Goal: Navigation & Orientation: Find specific page/section

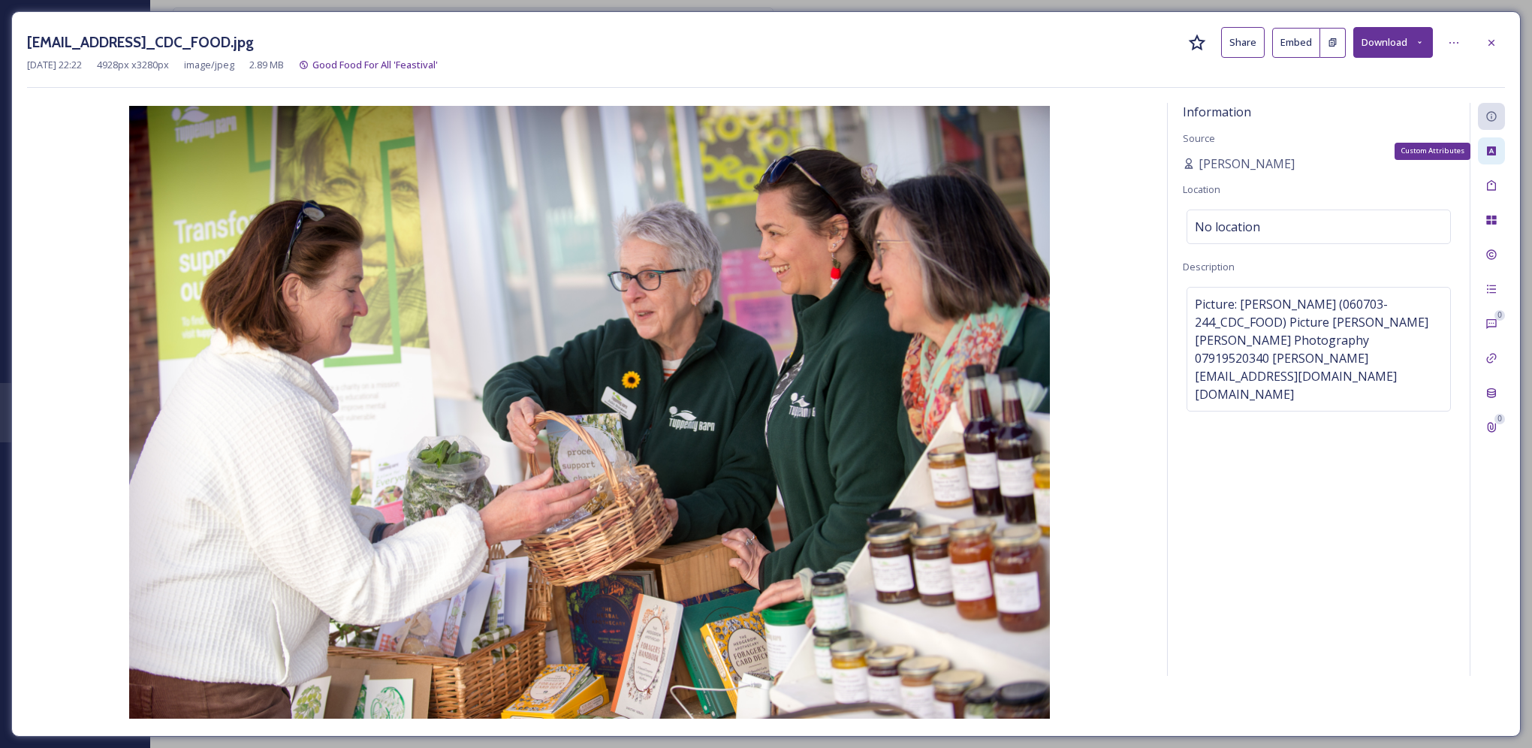
click at [1487, 154] on icon at bounding box center [1491, 150] width 9 height 9
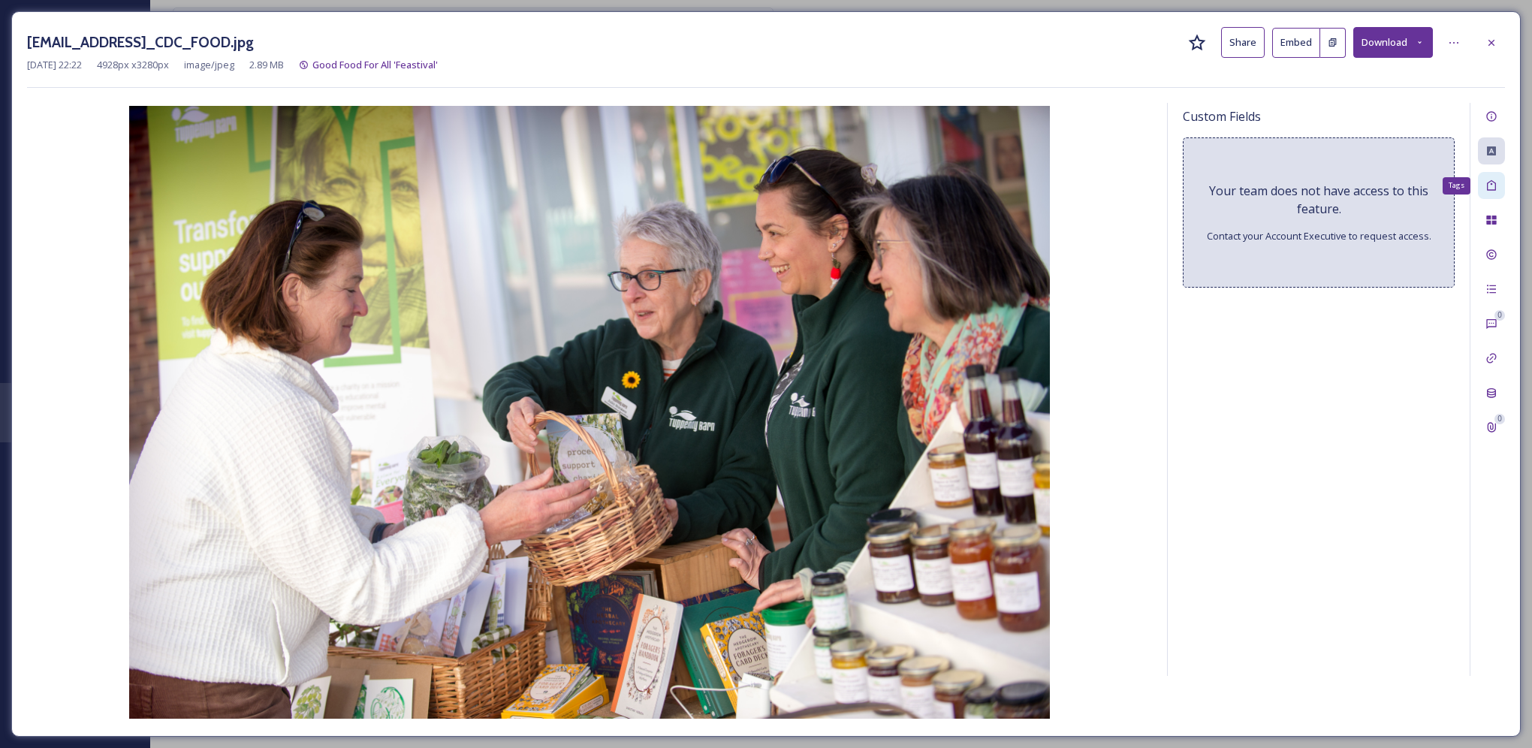
click at [1487, 189] on icon at bounding box center [1491, 185] width 9 height 11
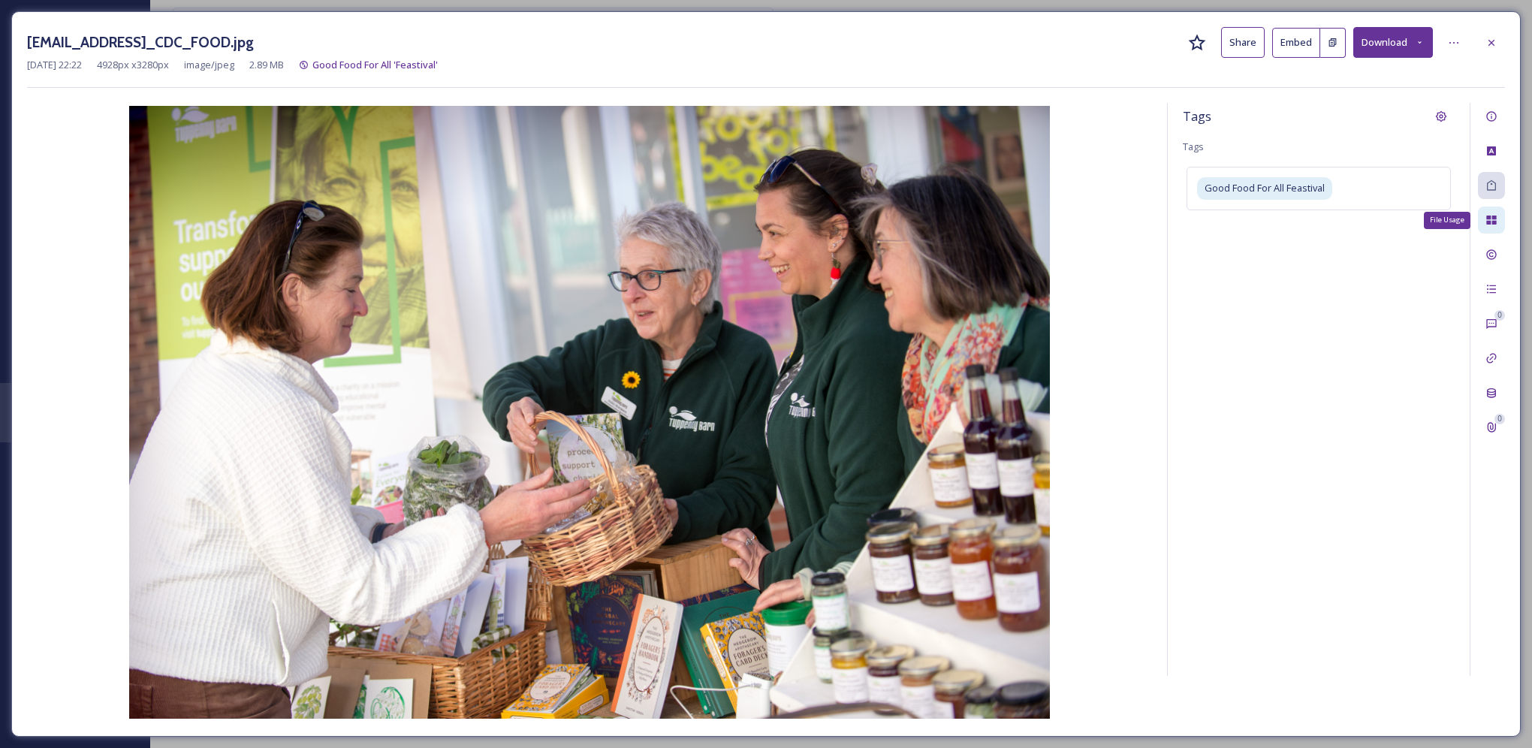
click at [1489, 223] on icon at bounding box center [1491, 219] width 10 height 9
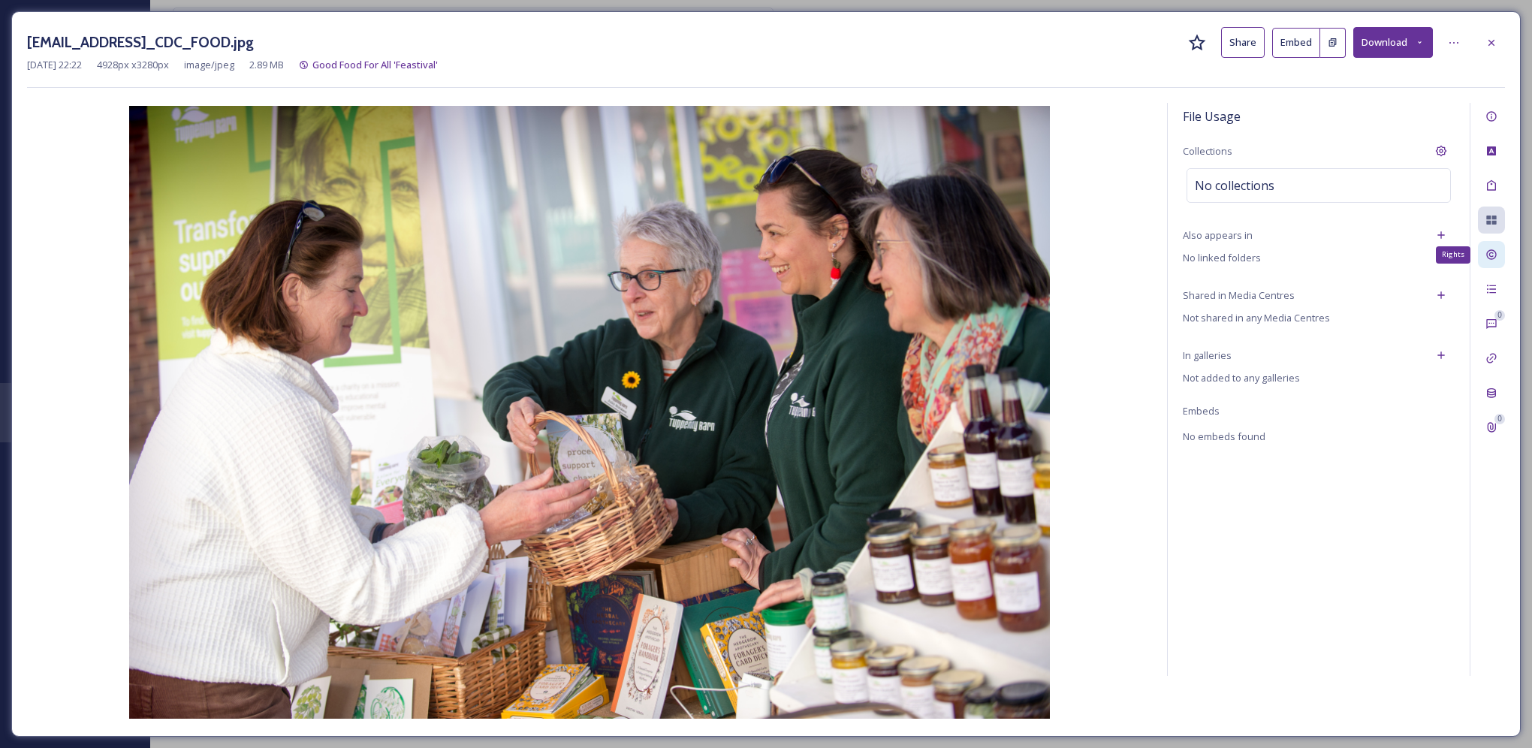
click at [1494, 255] on icon at bounding box center [1491, 255] width 12 height 12
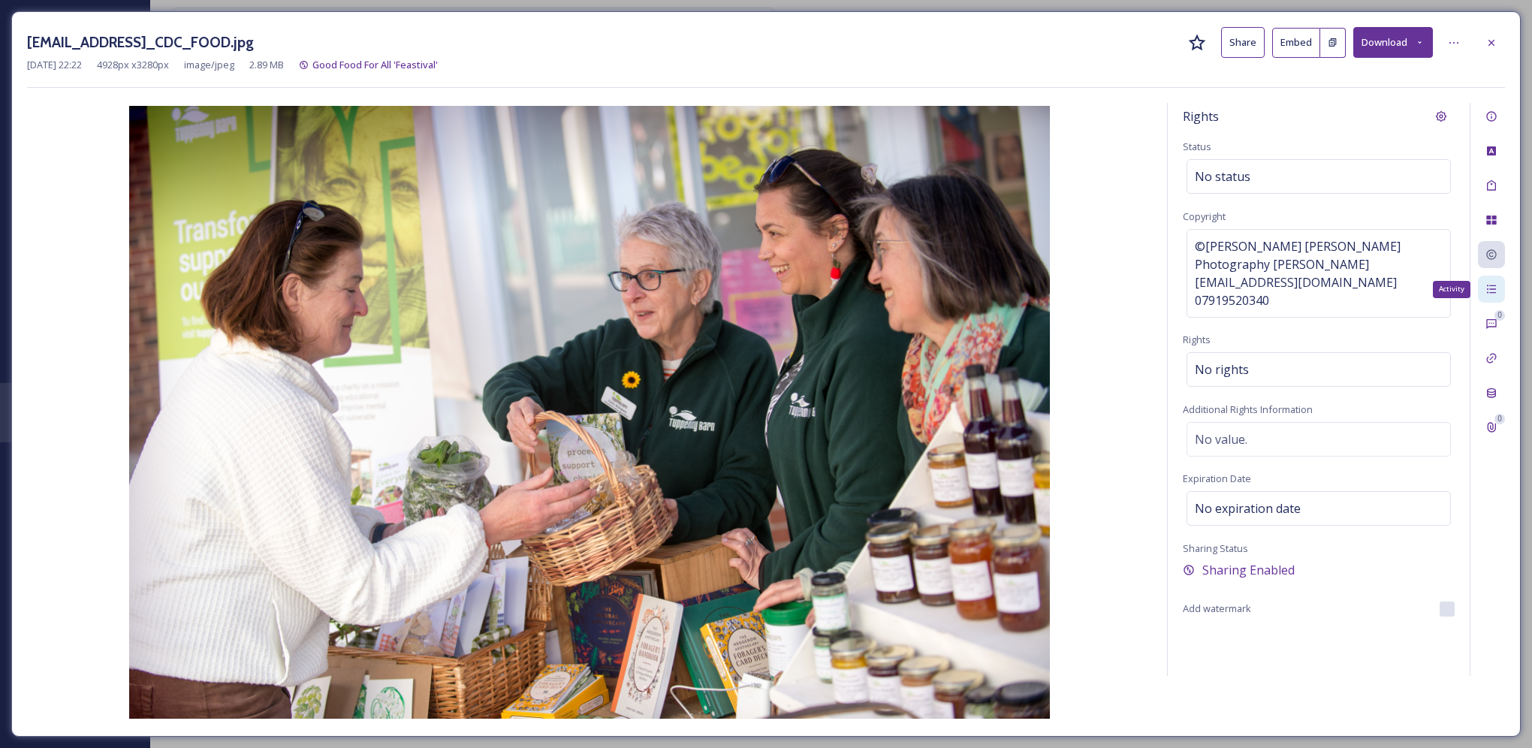
click at [1492, 288] on icon at bounding box center [1491, 289] width 9 height 8
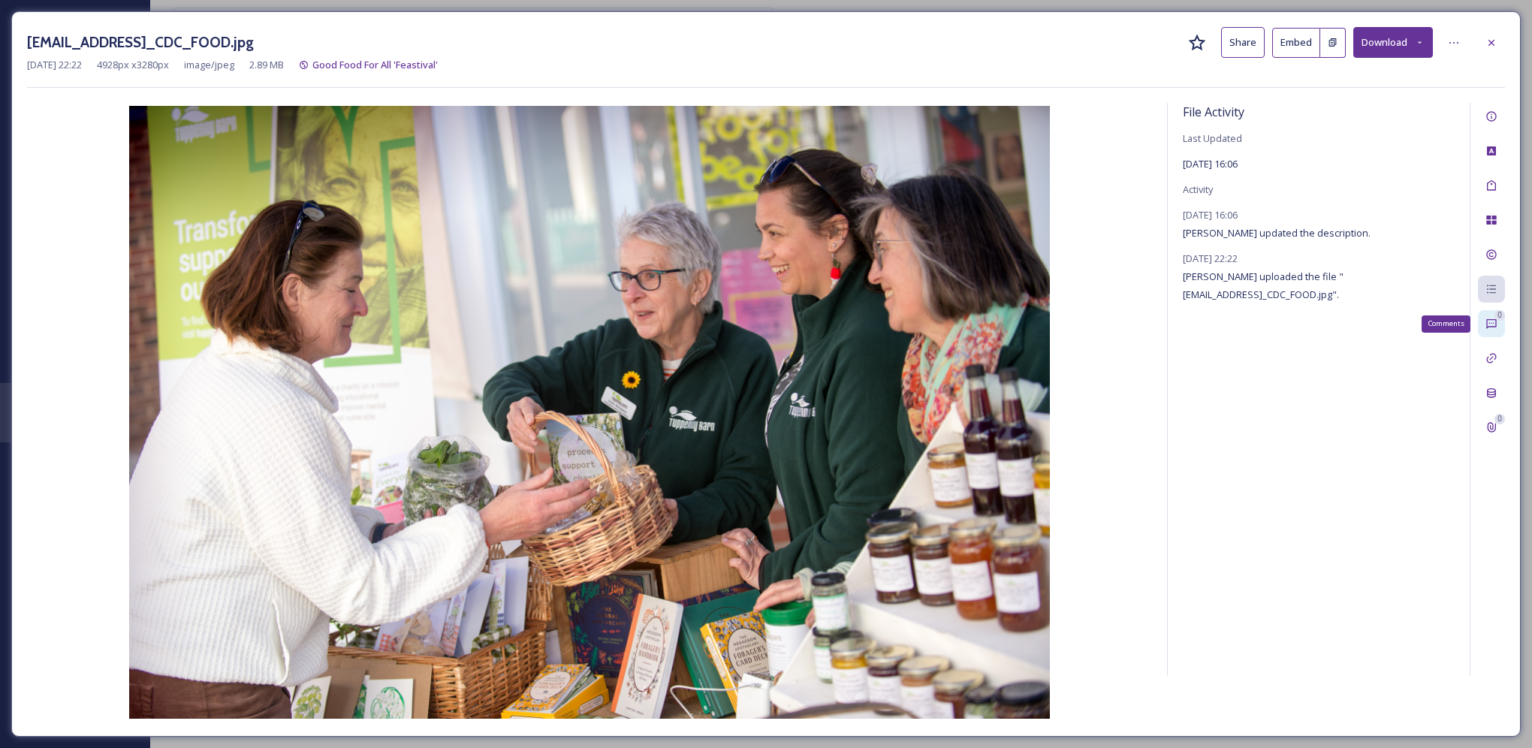
click at [1488, 321] on icon at bounding box center [1491, 324] width 12 height 12
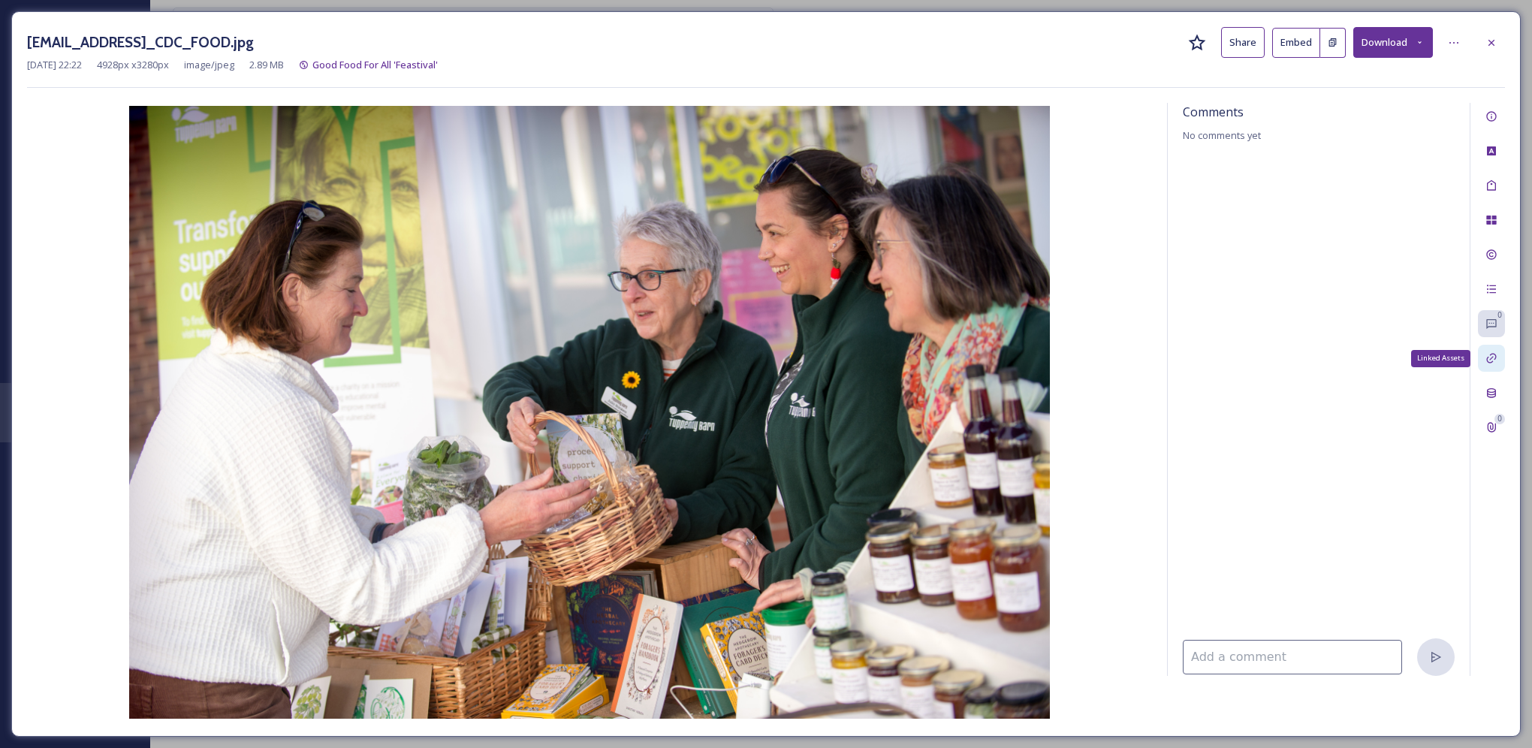
click at [1492, 352] on icon at bounding box center [1491, 358] width 12 height 12
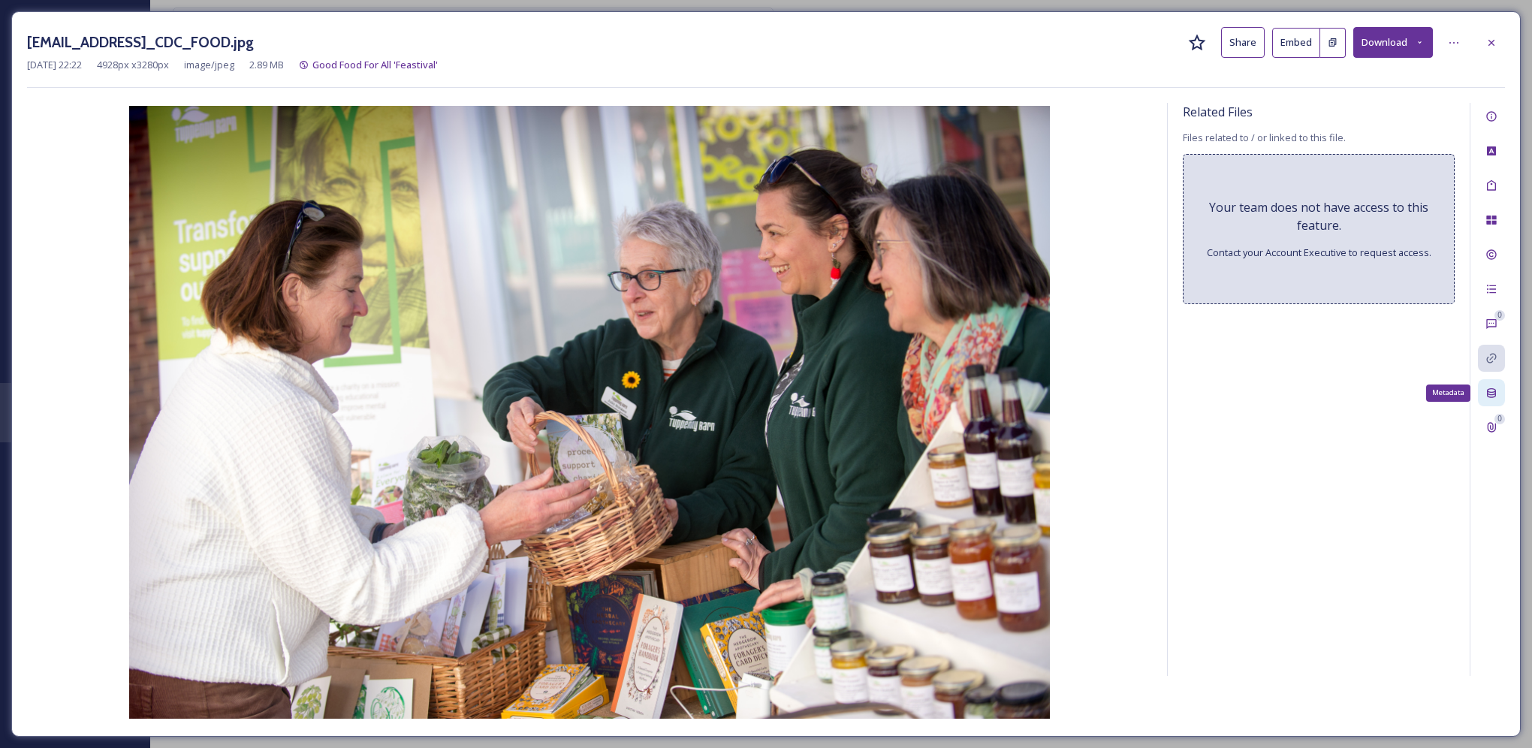
click at [1495, 387] on icon at bounding box center [1491, 393] width 12 height 12
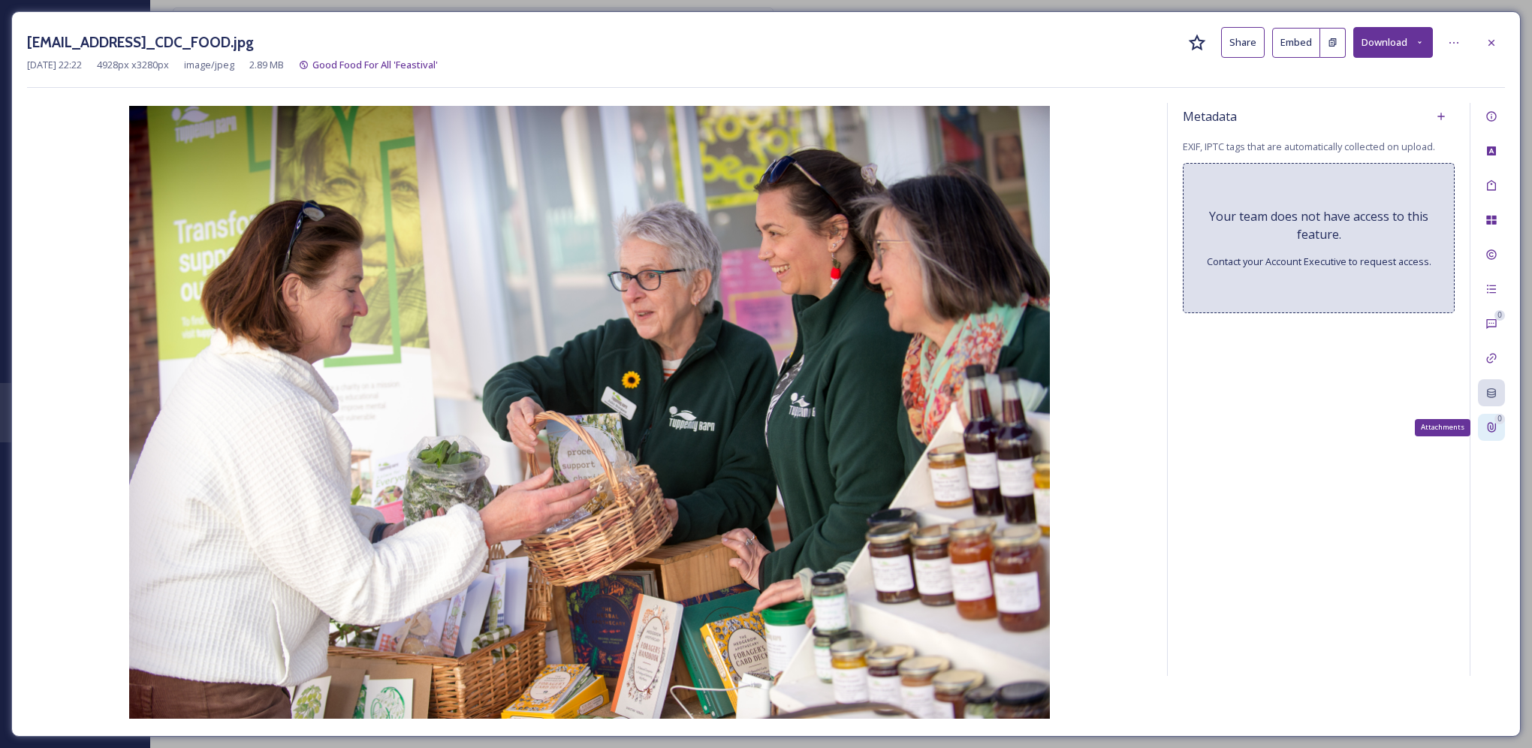
click at [1496, 422] on div "0" at bounding box center [1499, 419] width 11 height 11
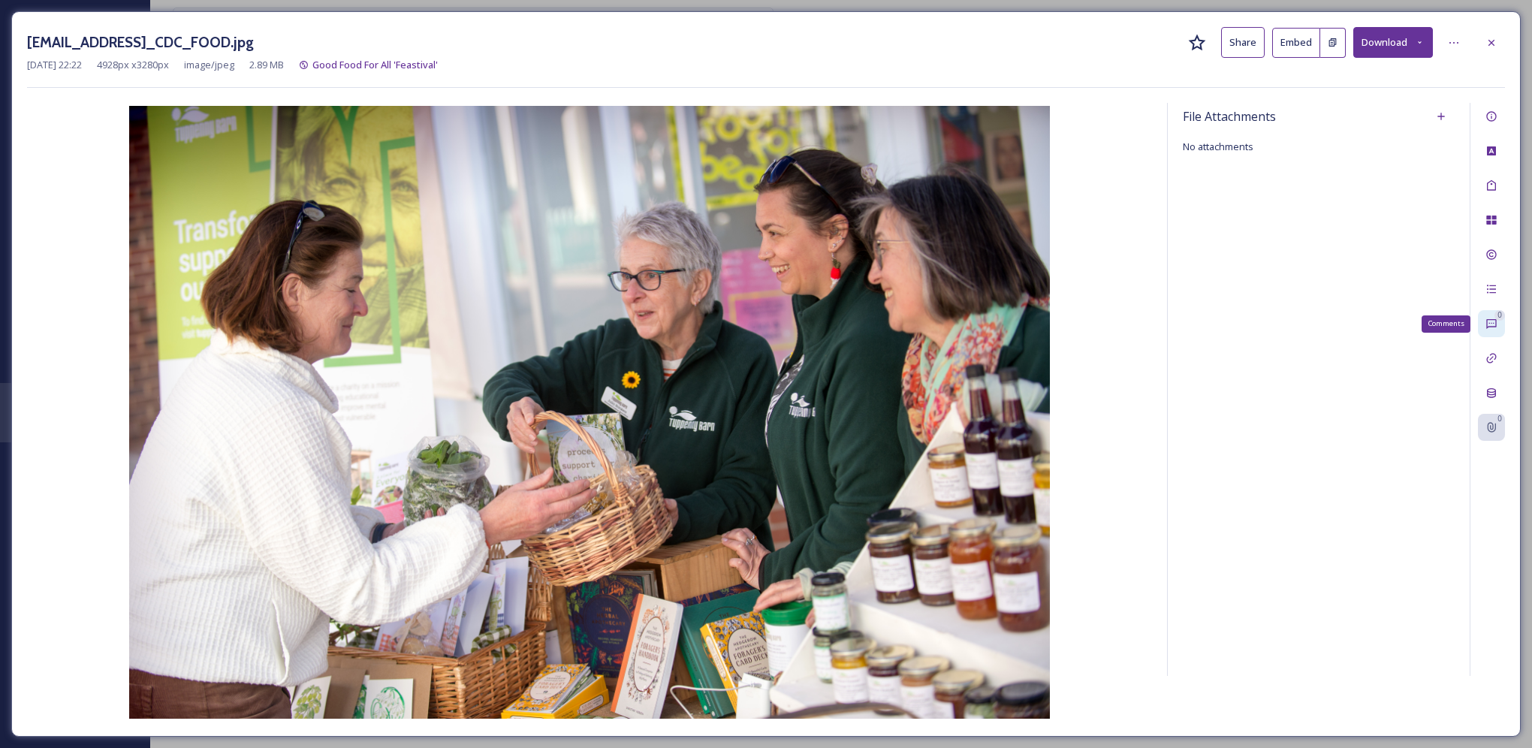
click at [1499, 322] on div "0 Comments" at bounding box center [1491, 323] width 27 height 27
click at [1496, 294] on icon at bounding box center [1491, 289] width 12 height 12
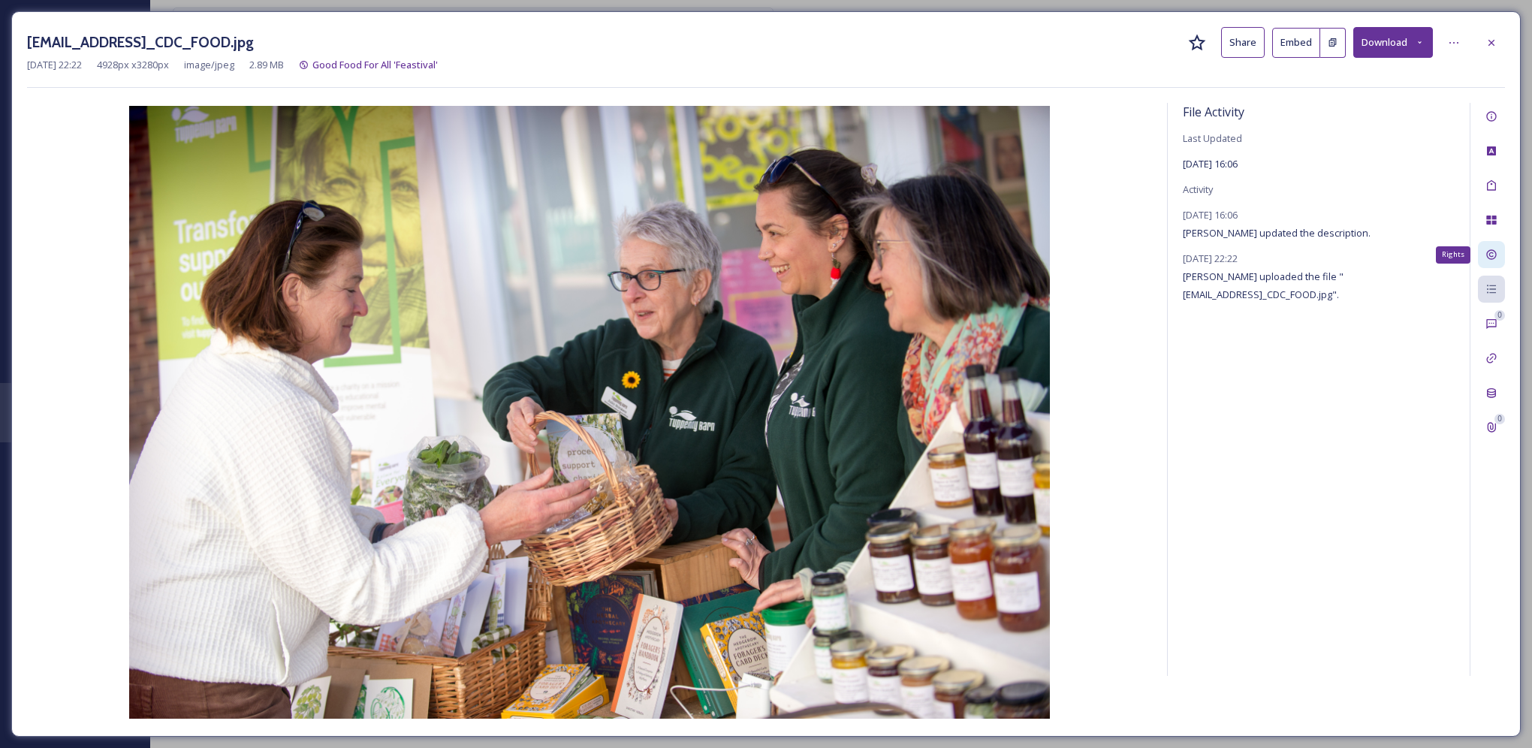
click at [1490, 262] on div "Rights" at bounding box center [1491, 254] width 27 height 27
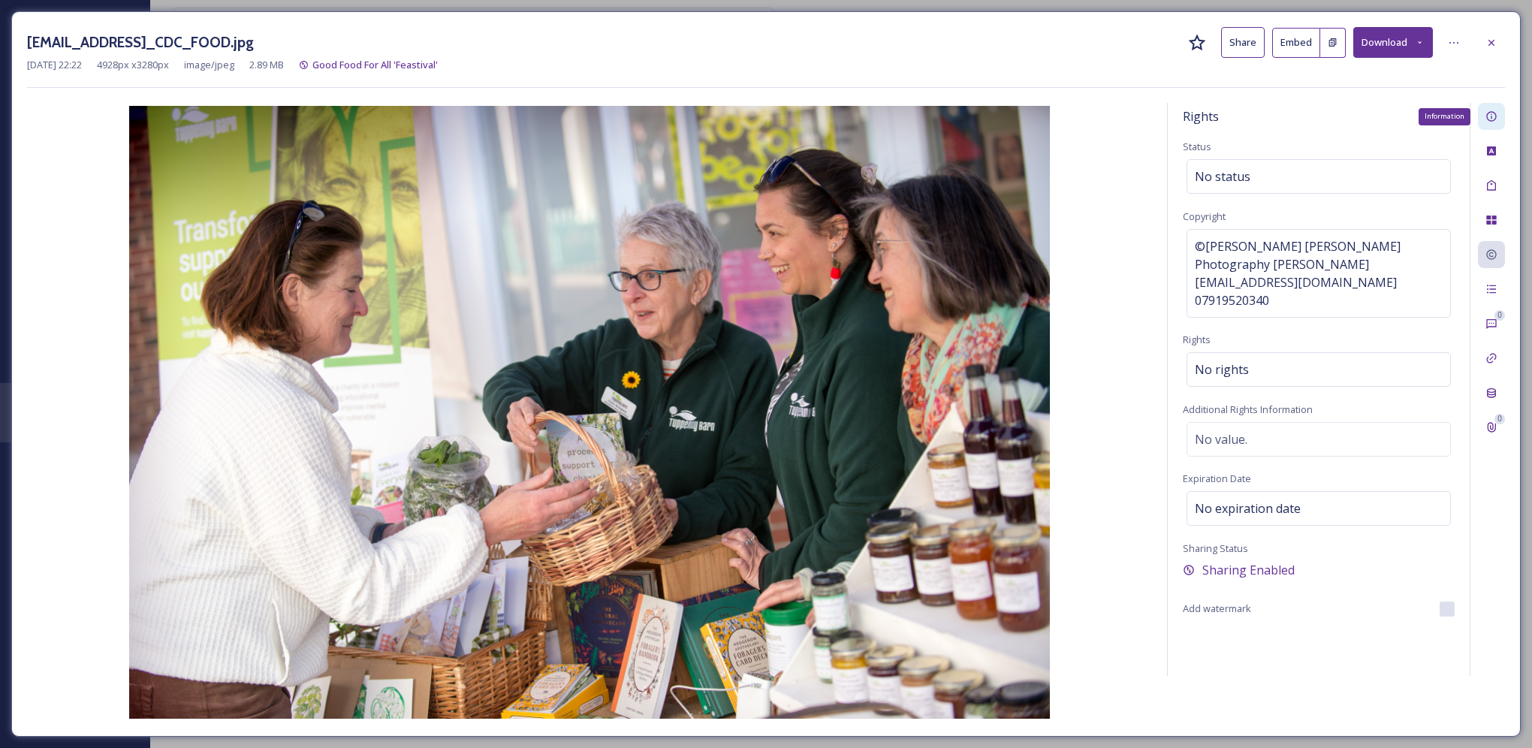
click at [1499, 119] on div "Information" at bounding box center [1491, 116] width 27 height 27
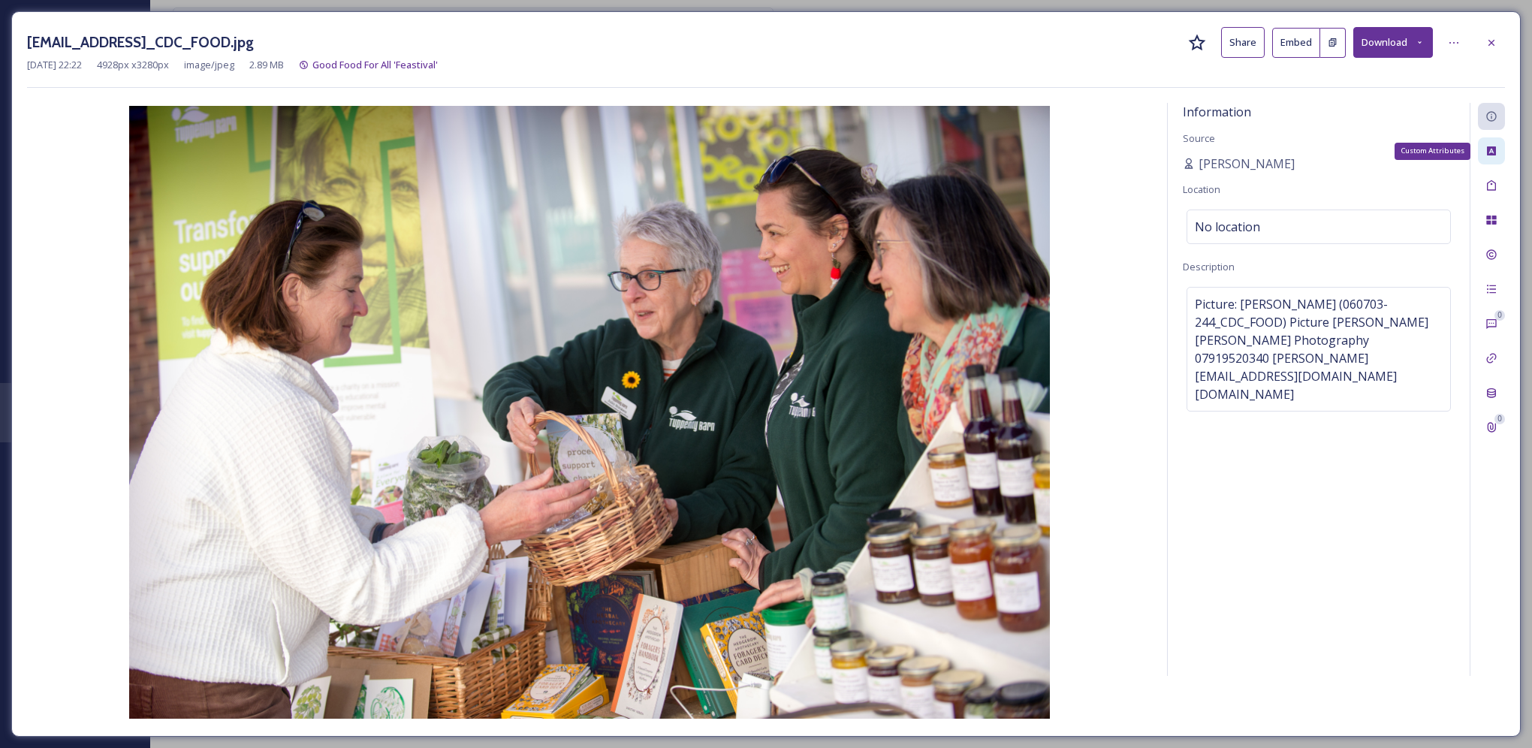
click at [1495, 155] on icon at bounding box center [1491, 151] width 12 height 12
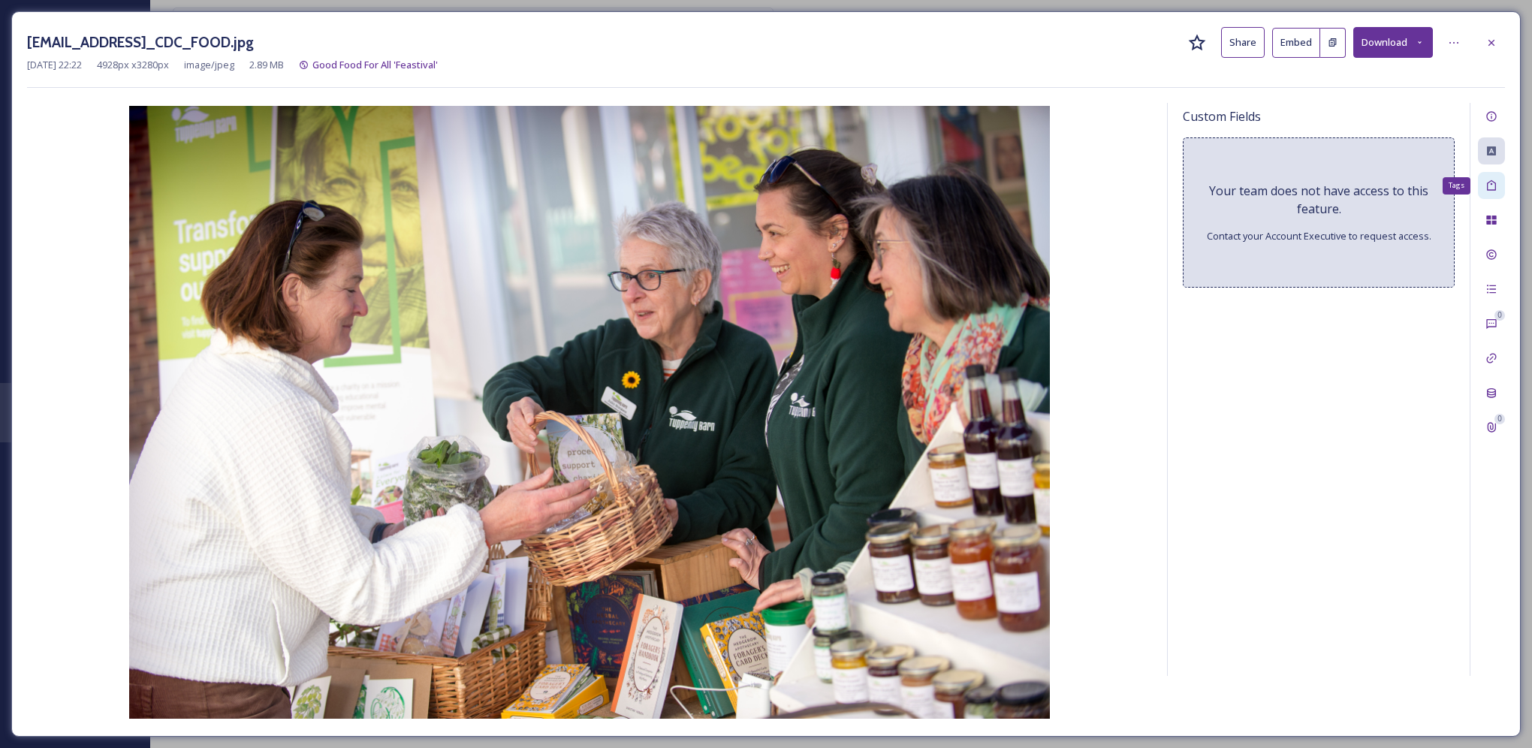
click at [1495, 174] on div "Tags" at bounding box center [1491, 185] width 27 height 27
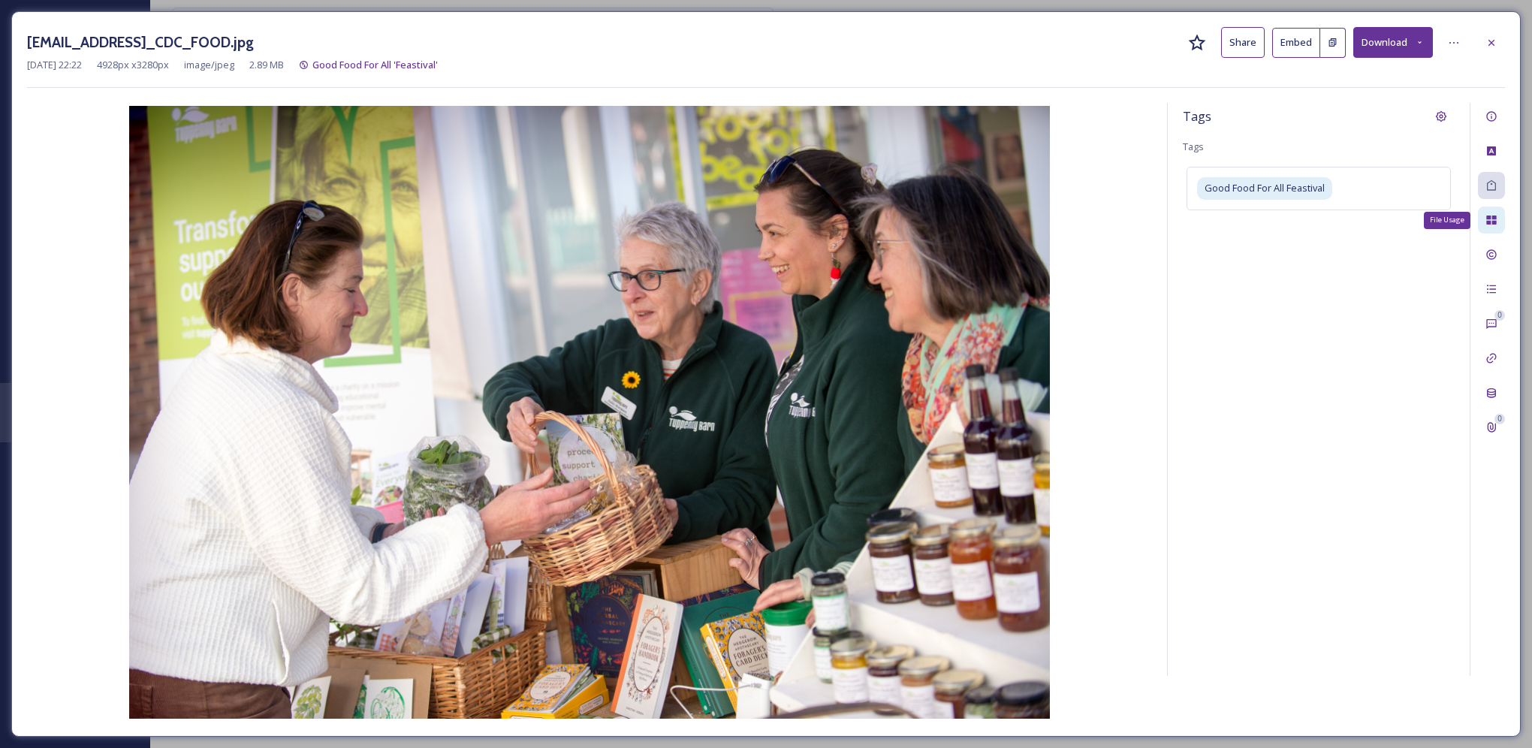
click at [1493, 215] on icon at bounding box center [1491, 220] width 12 height 12
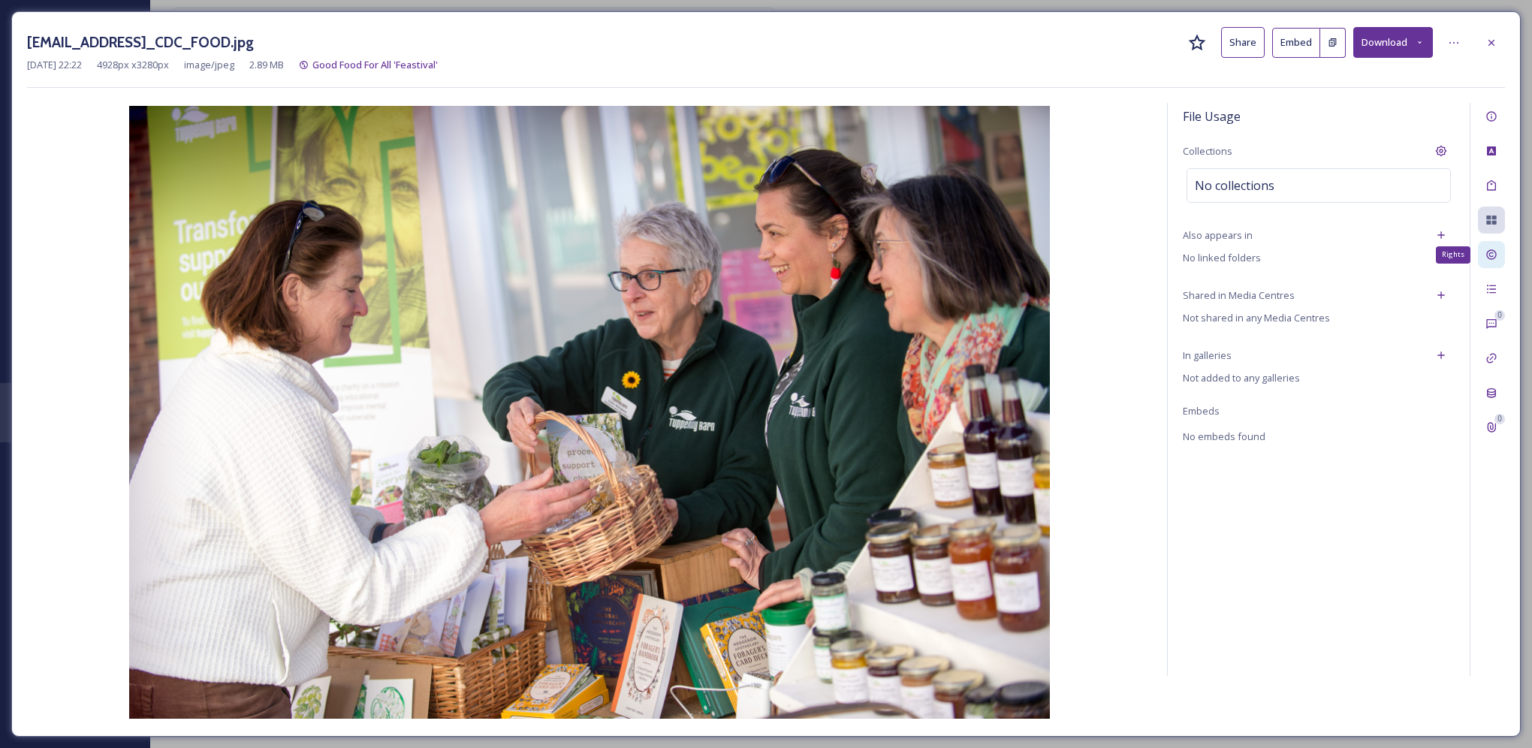
click at [1499, 252] on div "Rights" at bounding box center [1491, 254] width 27 height 27
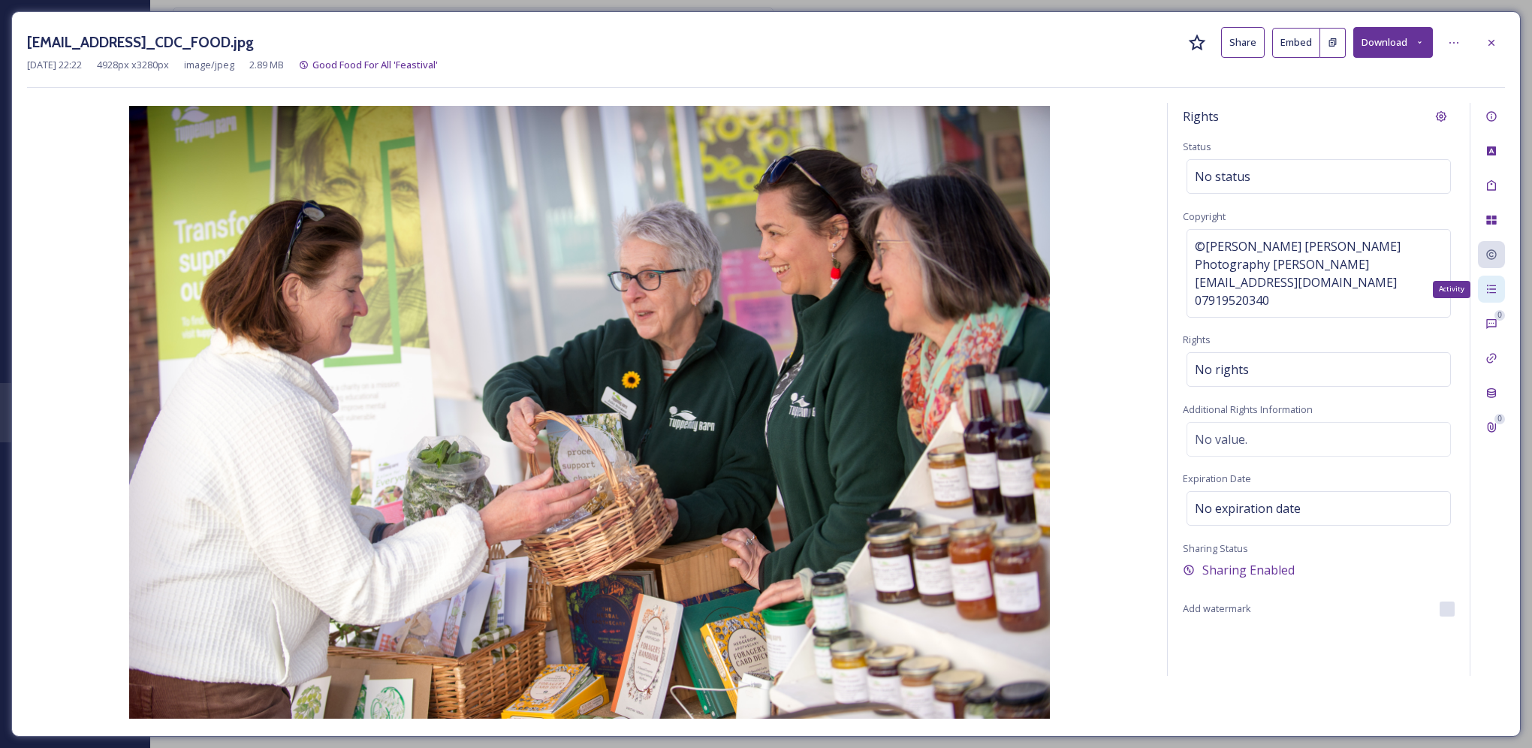
click at [1490, 283] on icon at bounding box center [1491, 289] width 12 height 12
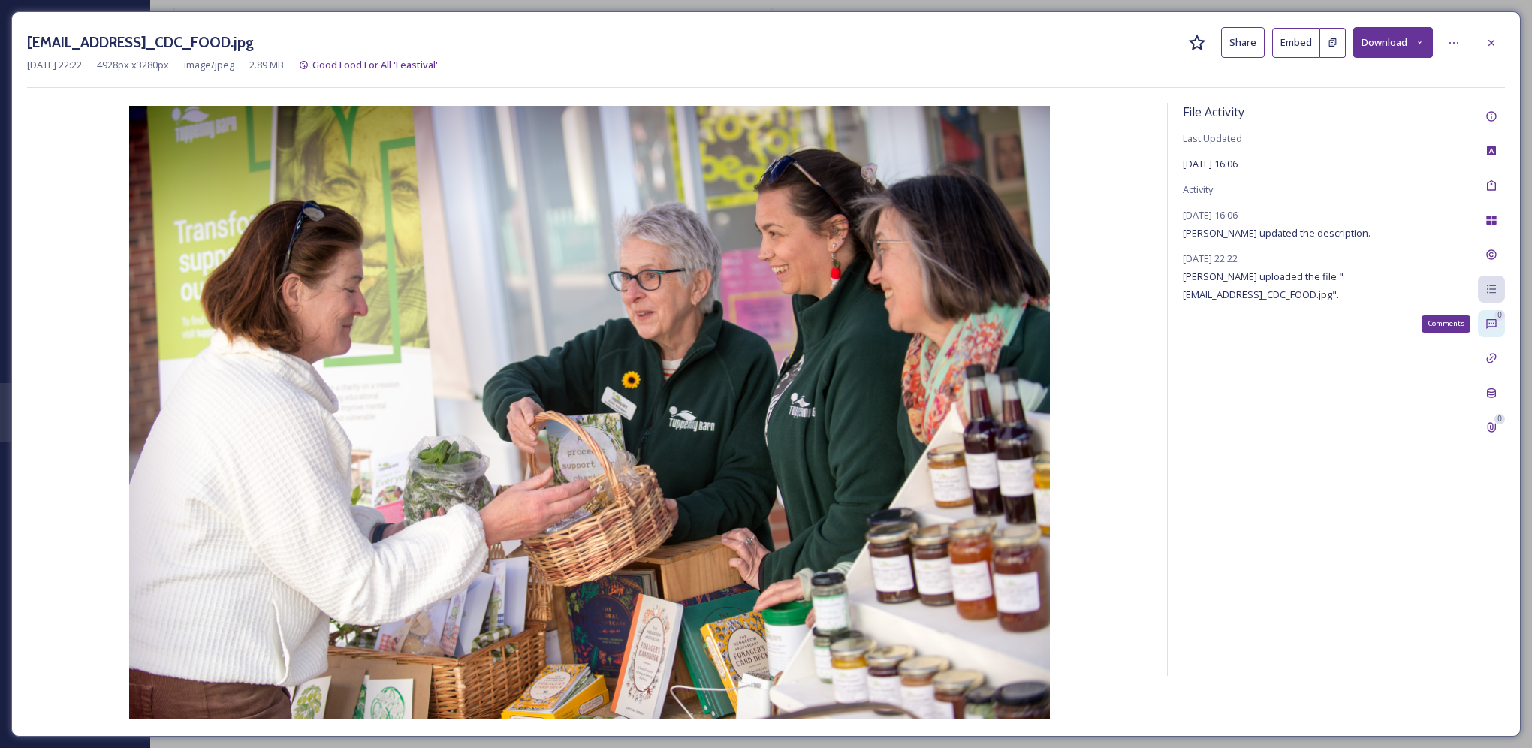
click at [1499, 321] on div "0 Comments" at bounding box center [1491, 323] width 27 height 27
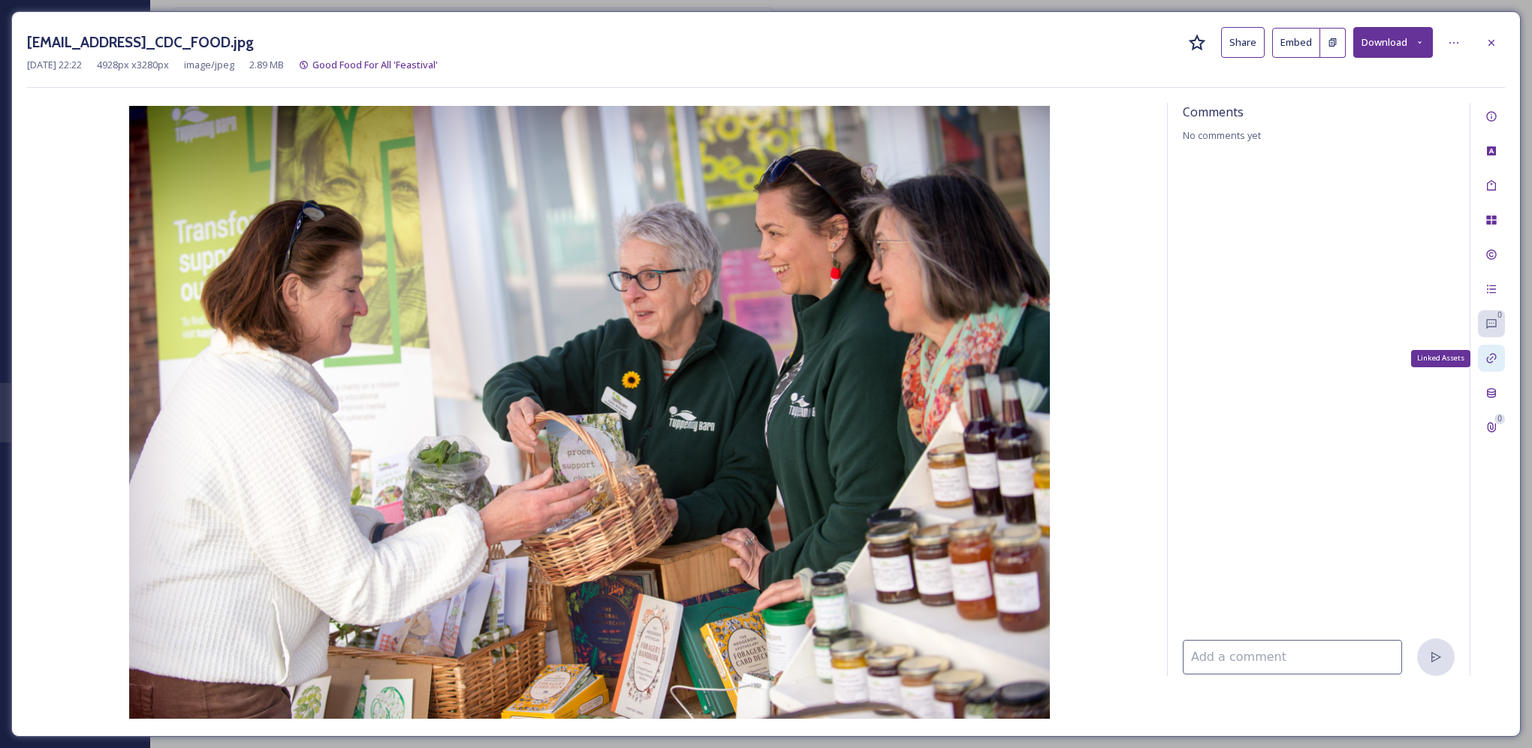
click at [1492, 359] on icon at bounding box center [1491, 358] width 12 height 12
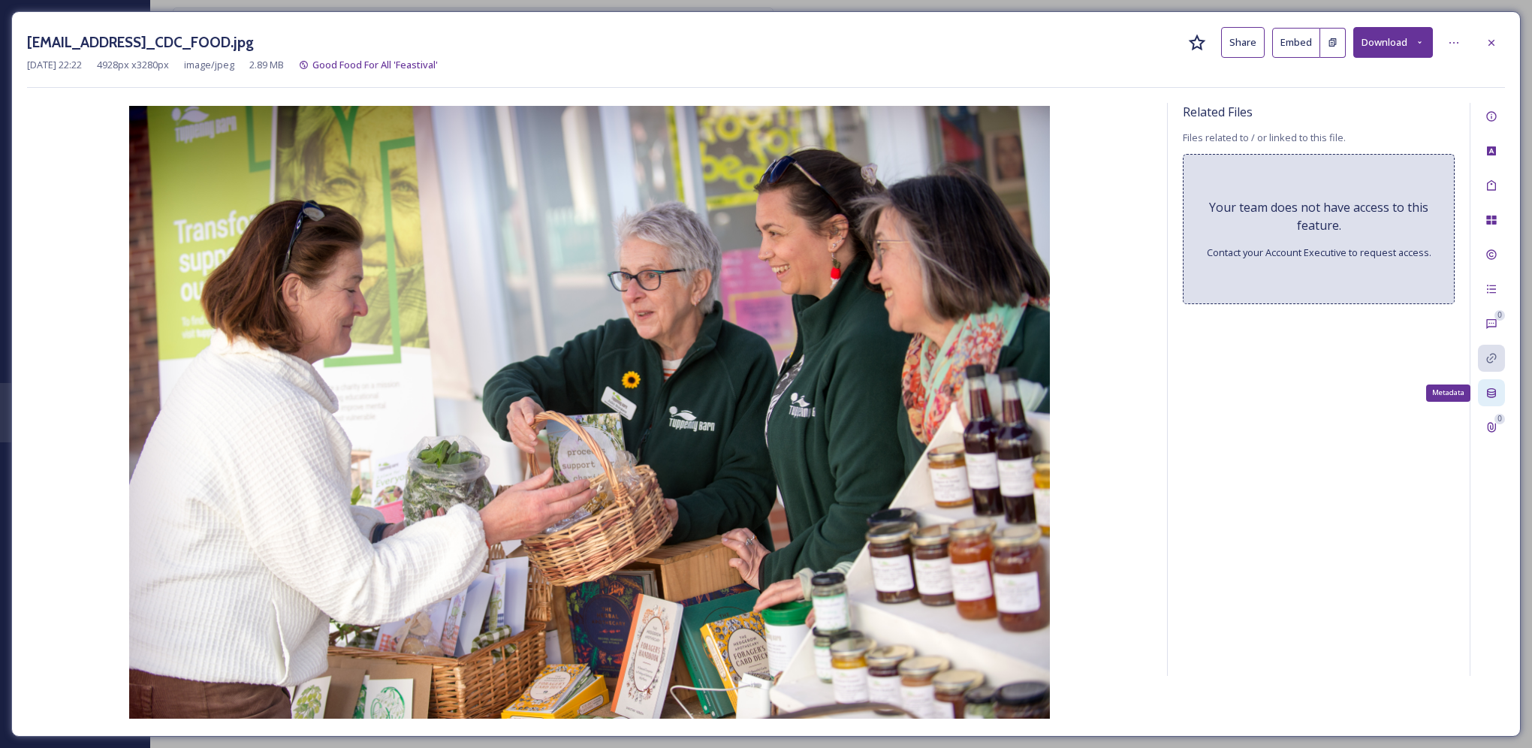
click at [1490, 381] on div "Metadata" at bounding box center [1491, 392] width 27 height 27
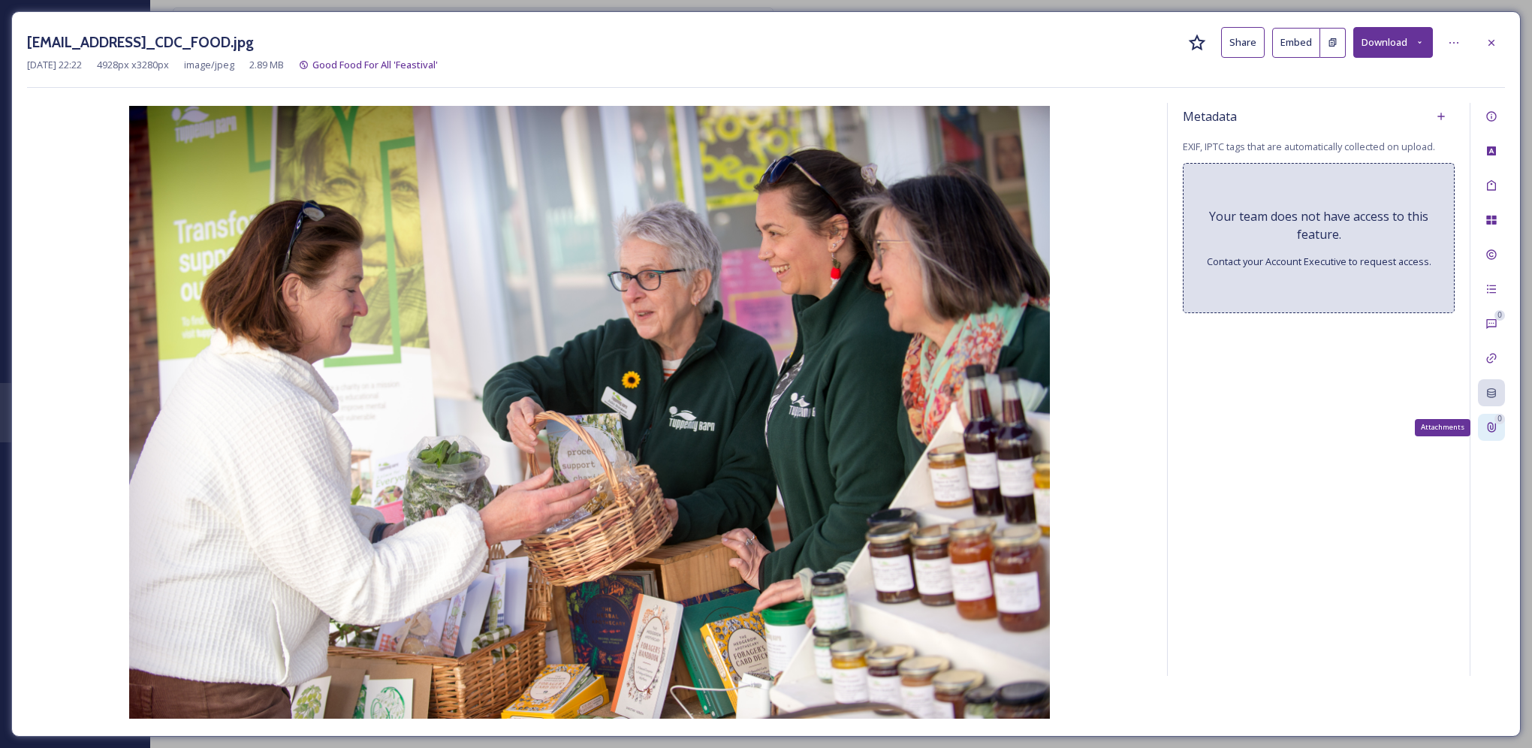
click at [1496, 422] on div "0" at bounding box center [1499, 419] width 11 height 11
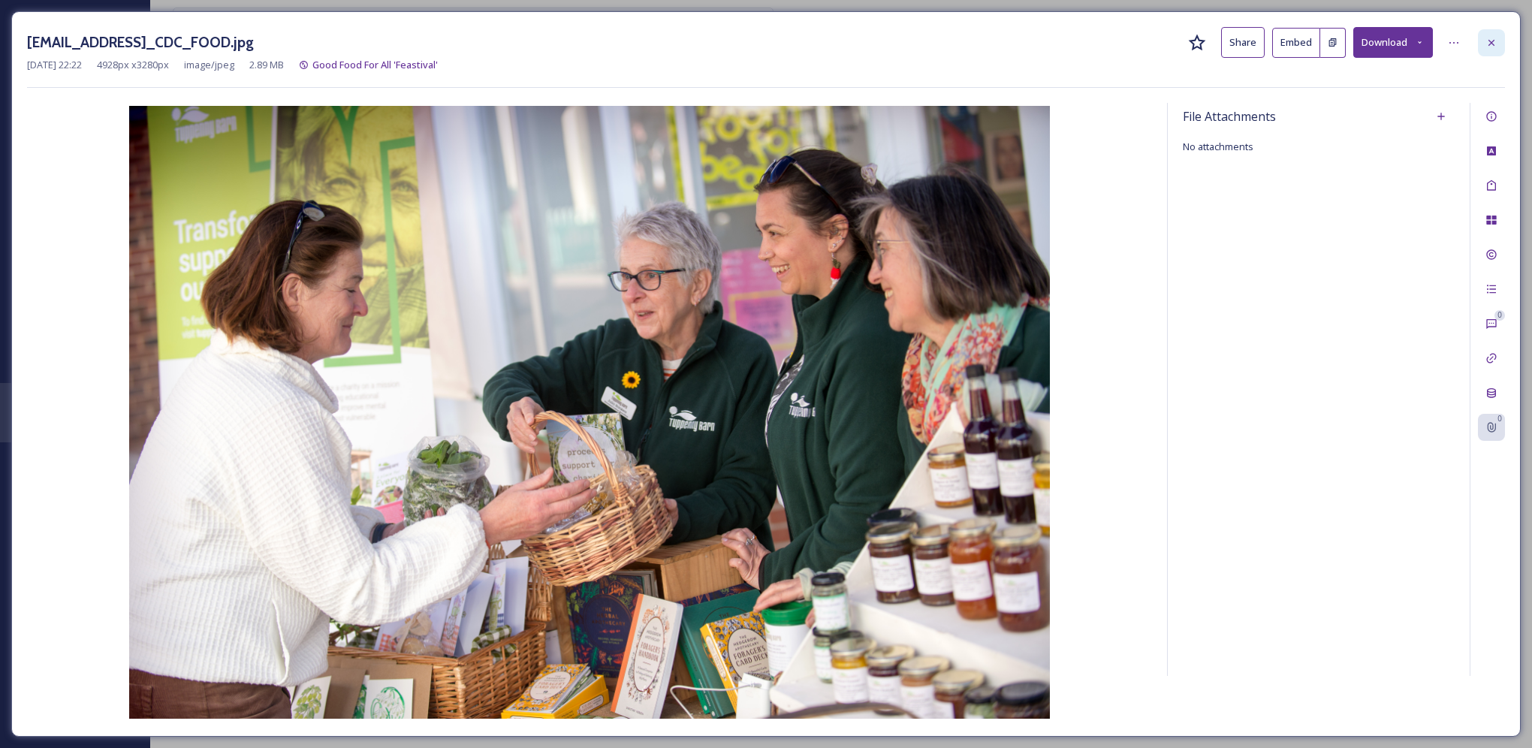
click at [1498, 48] on div at bounding box center [1491, 42] width 27 height 27
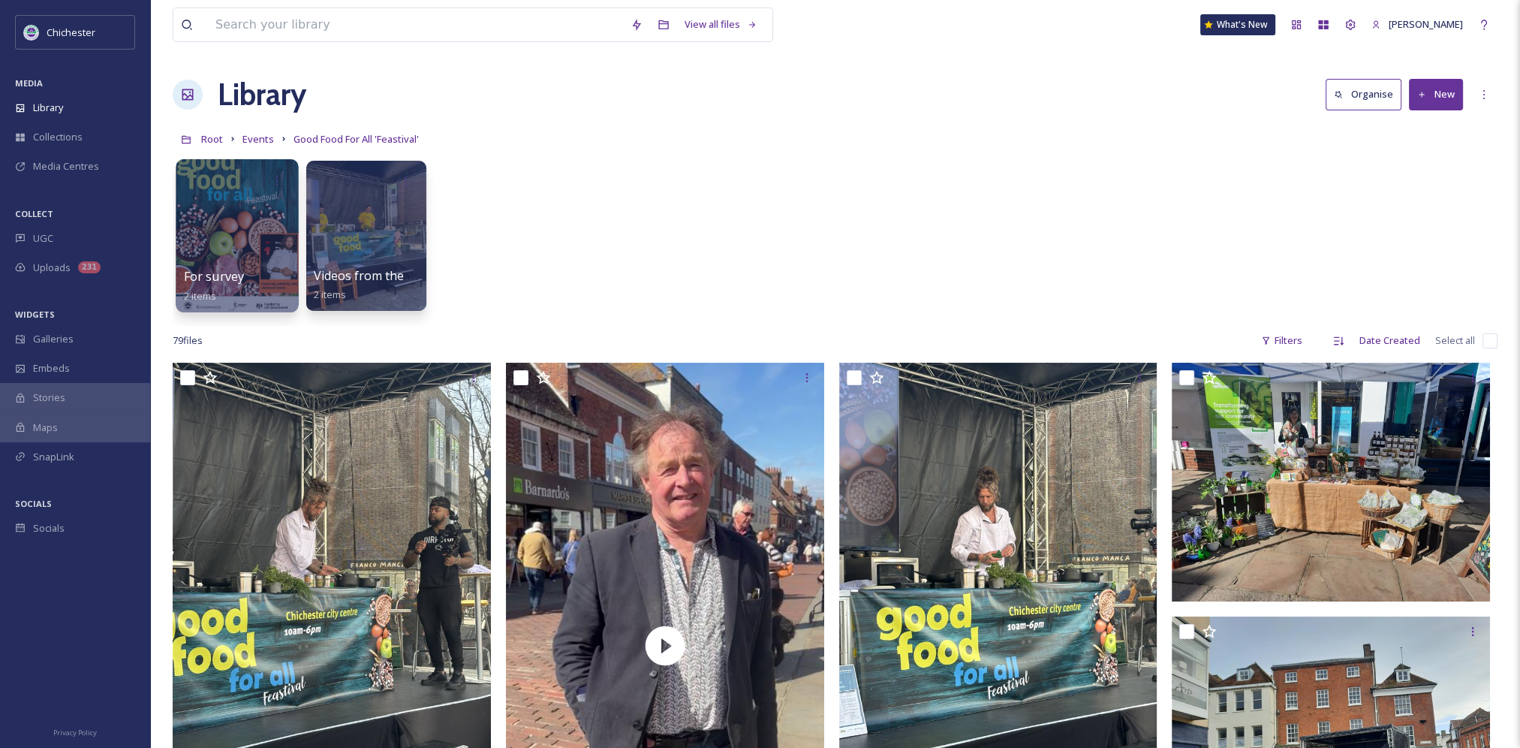
click at [253, 256] on div at bounding box center [237, 235] width 122 height 153
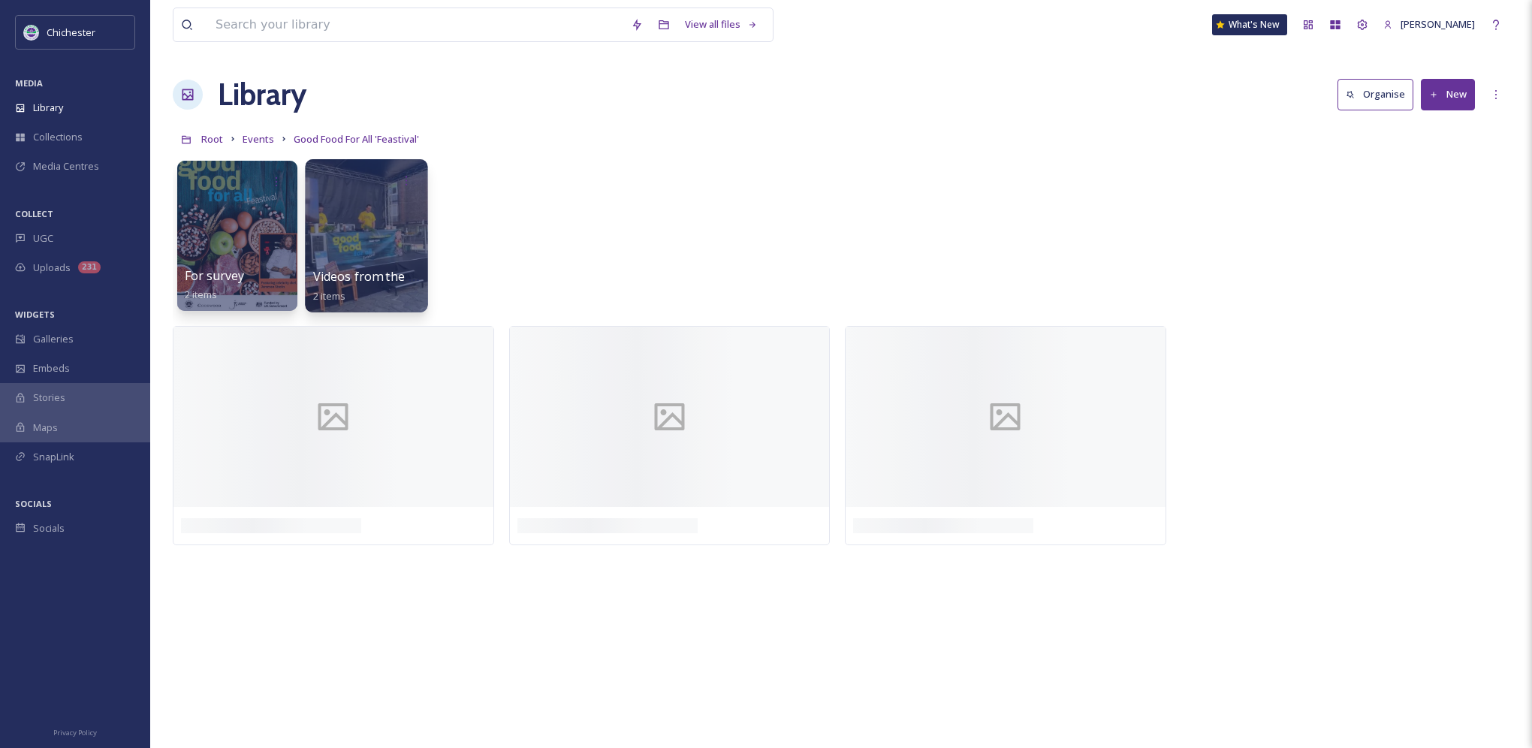
click at [361, 210] on div at bounding box center [366, 235] width 122 height 153
